Goal: Task Accomplishment & Management: Manage account settings

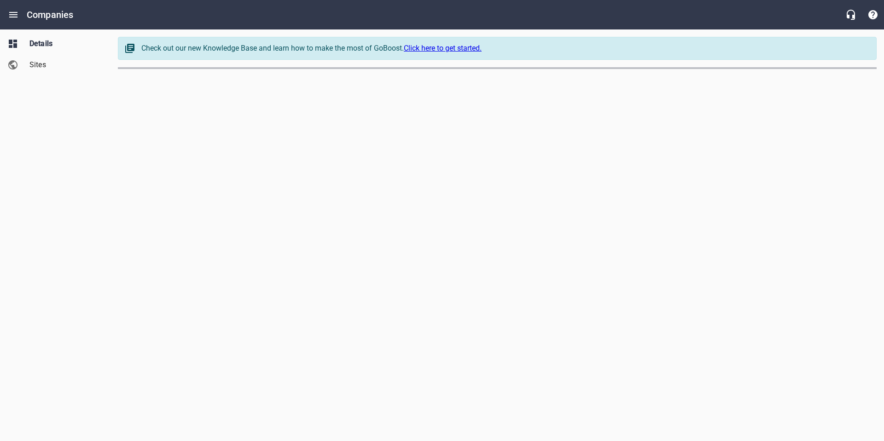
select select "[US_STATE]"
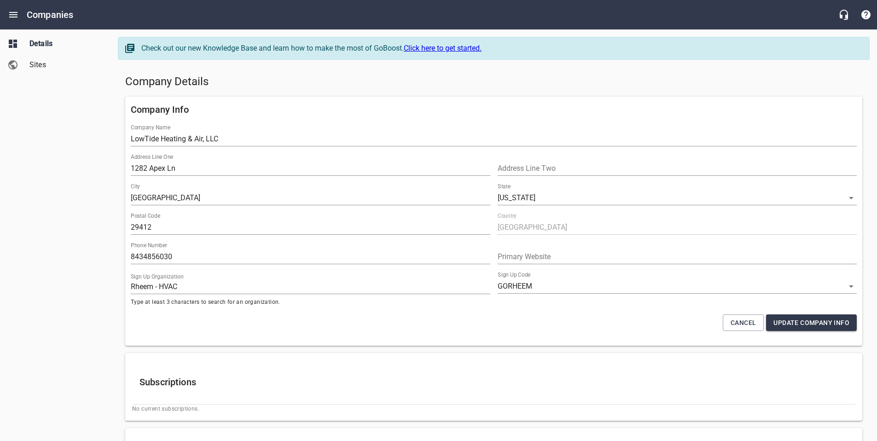
scroll to position [34, 0]
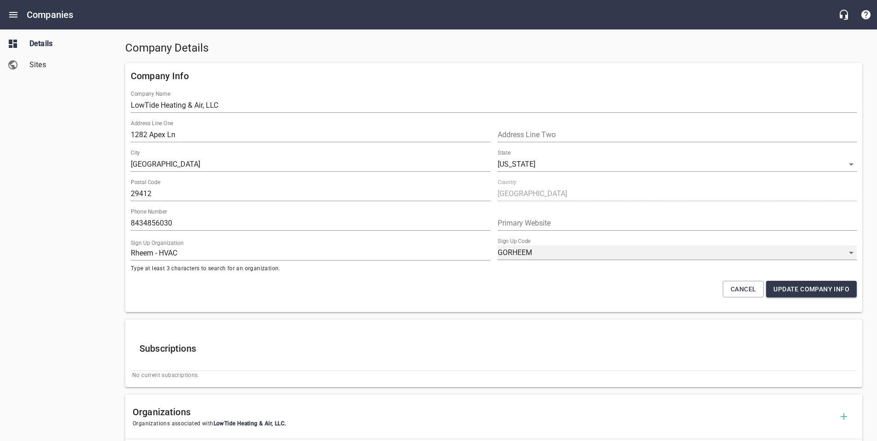
click at [526, 252] on select "GORHEEM RHEEMPROPARTNER KVDGPEY8M YJKM-Y7HB ULOR_WYEM BOP444LZA 2EIQEPDI_ WEKHC…" at bounding box center [677, 252] width 359 height 15
click at [552, 254] on select "GORHEEM RHEEMPROPARTNER KVDGPEY8M YJKM-Y7HB ULOR_WYEM BOP444LZA 2EIQEPDI_ WEKHC…" at bounding box center [677, 252] width 359 height 15
click at [567, 251] on select "GORHEEM RHEEMPROPARTNER KVDGPEY8M YJKM-Y7HB ULOR_WYEM BOP444LZA 2EIQEPDI_ WEKHC…" at bounding box center [677, 252] width 359 height 15
select select "62"
click at [498, 245] on select "GORHEEM RHEEMPROPARTNER KVDGPEY8M YJKM-Y7HB ULOR_WYEM BOP444LZA 2EIQEPDI_ WEKHC…" at bounding box center [677, 252] width 359 height 15
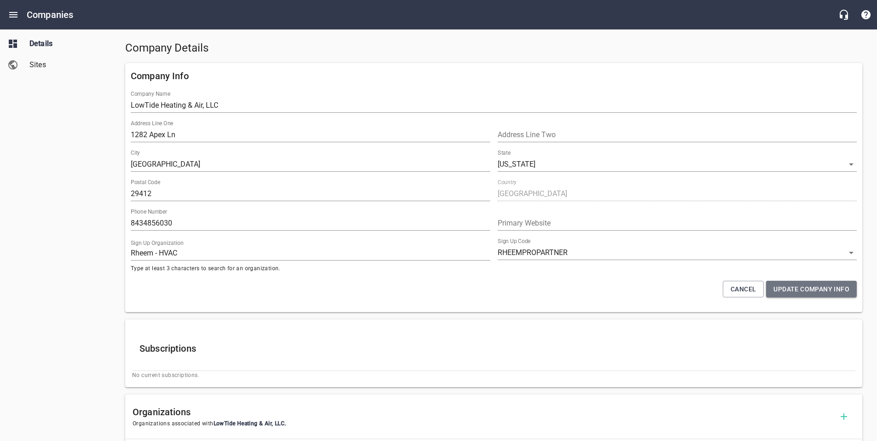
click at [800, 290] on span "Update Company Info" at bounding box center [811, 290] width 76 height 12
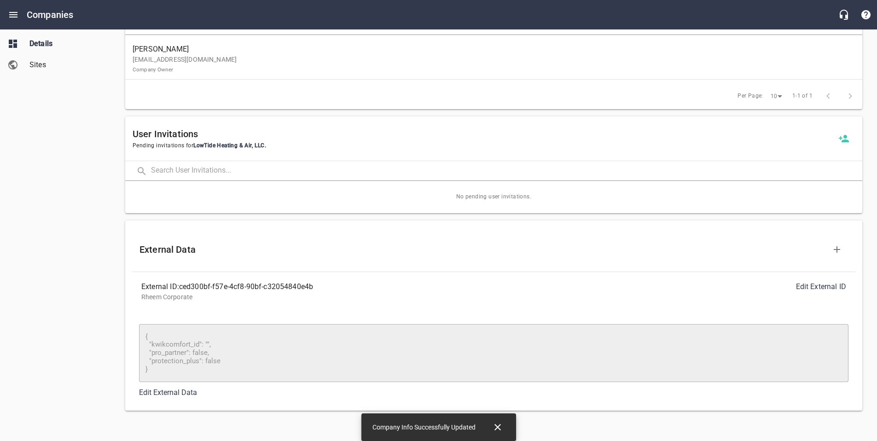
scroll to position [345, 0]
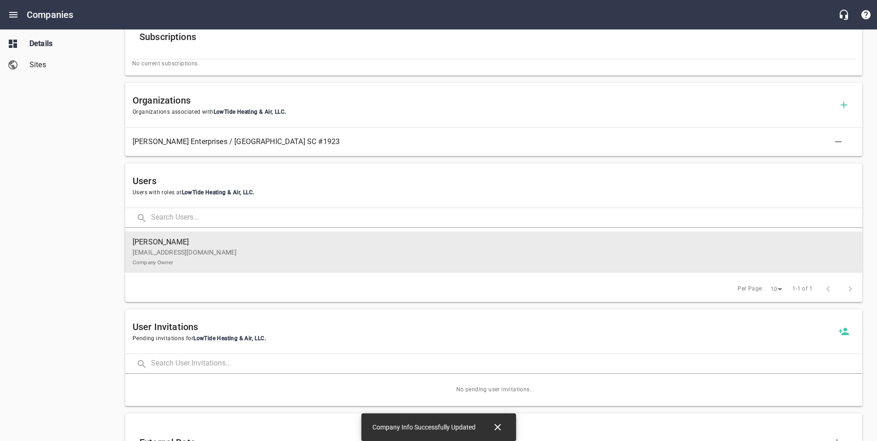
click at [390, 234] on link "[PERSON_NAME] [PERSON_NAME][EMAIL_ADDRESS][DOMAIN_NAME] Company Owner" at bounding box center [493, 252] width 737 height 41
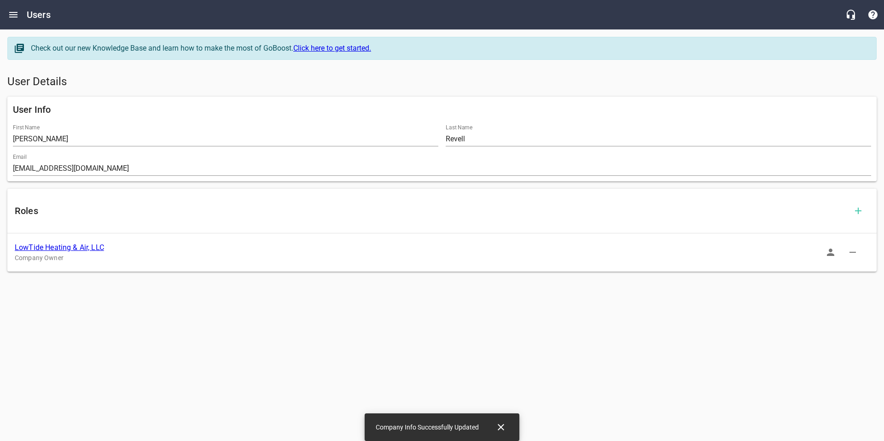
click at [823, 257] on button "button" at bounding box center [830, 252] width 22 height 22
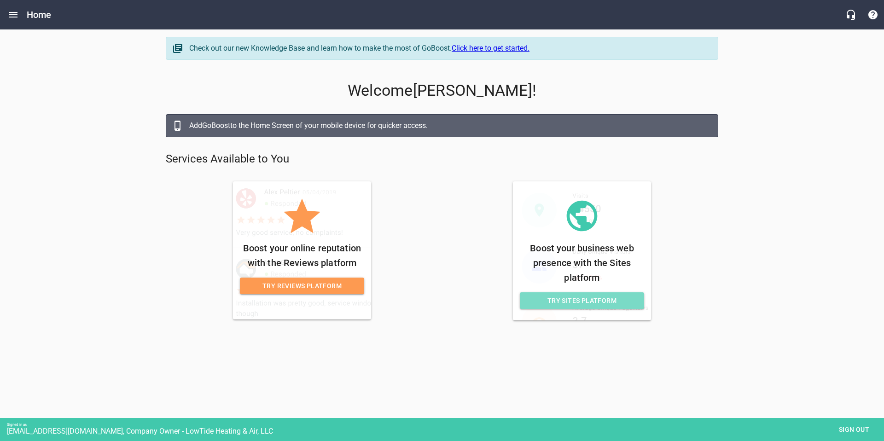
click at [612, 302] on span "Try Sites Platform" at bounding box center [582, 301] width 110 height 12
